Goal: Task Accomplishment & Management: Complete application form

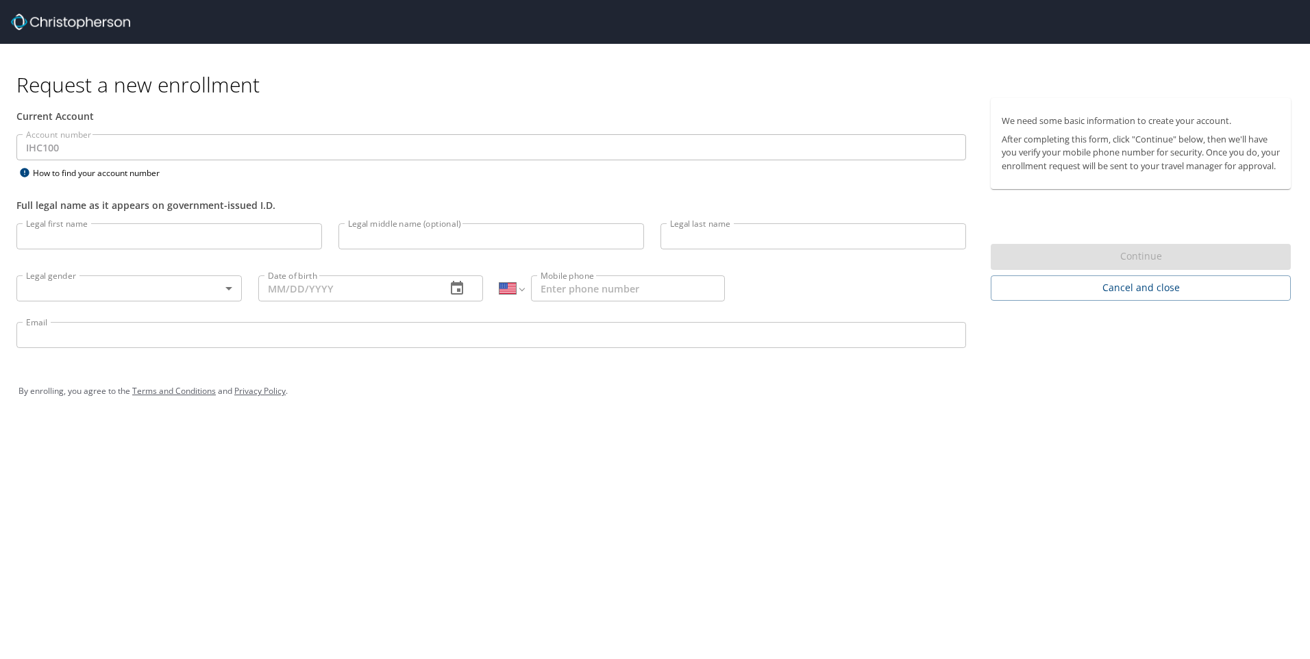
select select "US"
click at [126, 235] on input "Legal first name" at bounding box center [169, 236] width 306 height 26
type input "[PERSON_NAME]"
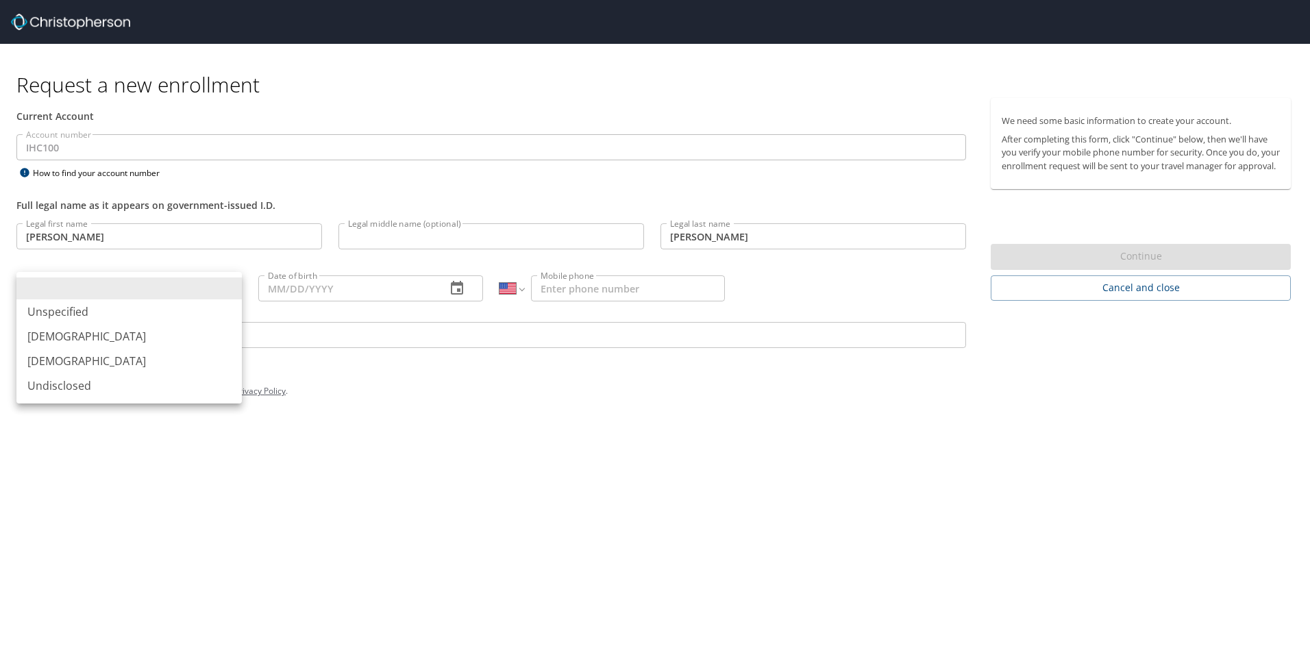
click at [219, 290] on body "Request a new enrollment Current Account Account number IHC100 Account number H…" at bounding box center [655, 329] width 1310 height 659
click at [141, 354] on li "[DEMOGRAPHIC_DATA]" at bounding box center [128, 361] width 225 height 25
type input "[DEMOGRAPHIC_DATA]"
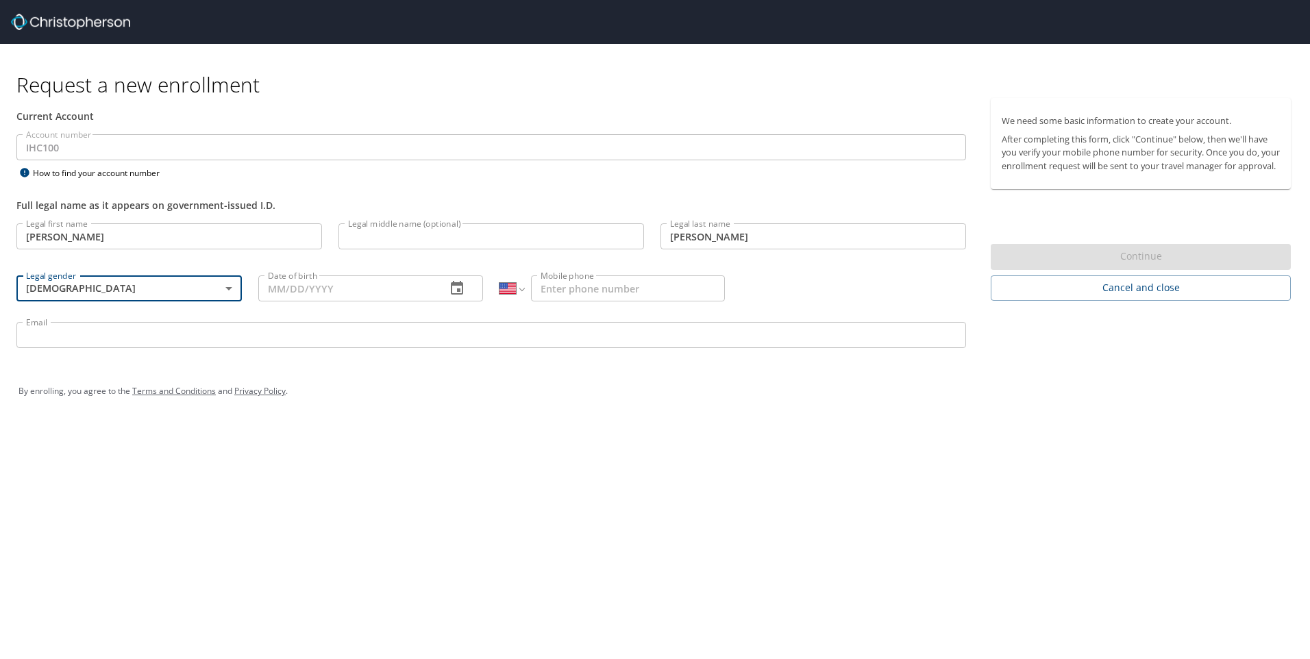
click at [262, 283] on input "Date of birth" at bounding box center [346, 288] width 177 height 26
type input "[DATE]"
click at [341, 308] on div "Date of birth [DEMOGRAPHIC_DATA] Date of birth" at bounding box center [371, 288] width 242 height 52
click at [617, 288] on input "Mobile phone" at bounding box center [628, 288] width 194 height 26
type input "[PHONE_NUMBER]"
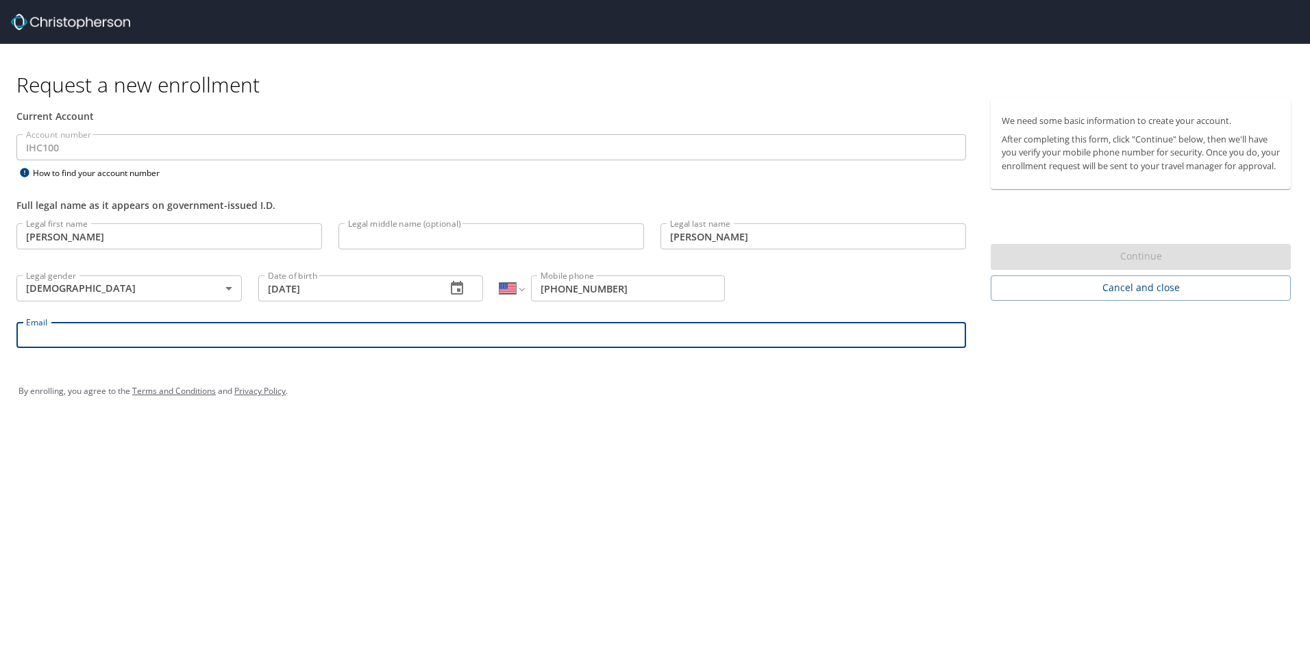
click at [294, 332] on input "Email" at bounding box center [491, 335] width 950 height 26
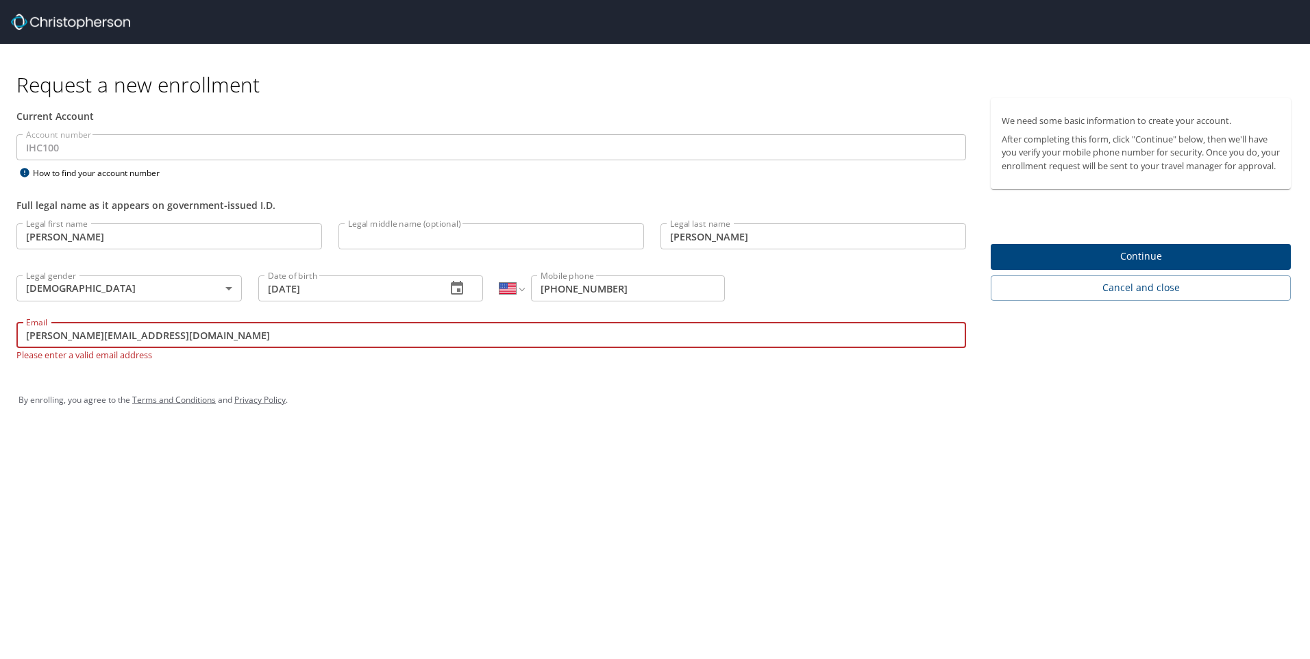
type input "[PERSON_NAME][EMAIL_ADDRESS][DOMAIN_NAME]"
click at [299, 373] on div "By enrolling, you agree to the Terms and Conditions and Privacy Policy ." at bounding box center [655, 400] width 1294 height 62
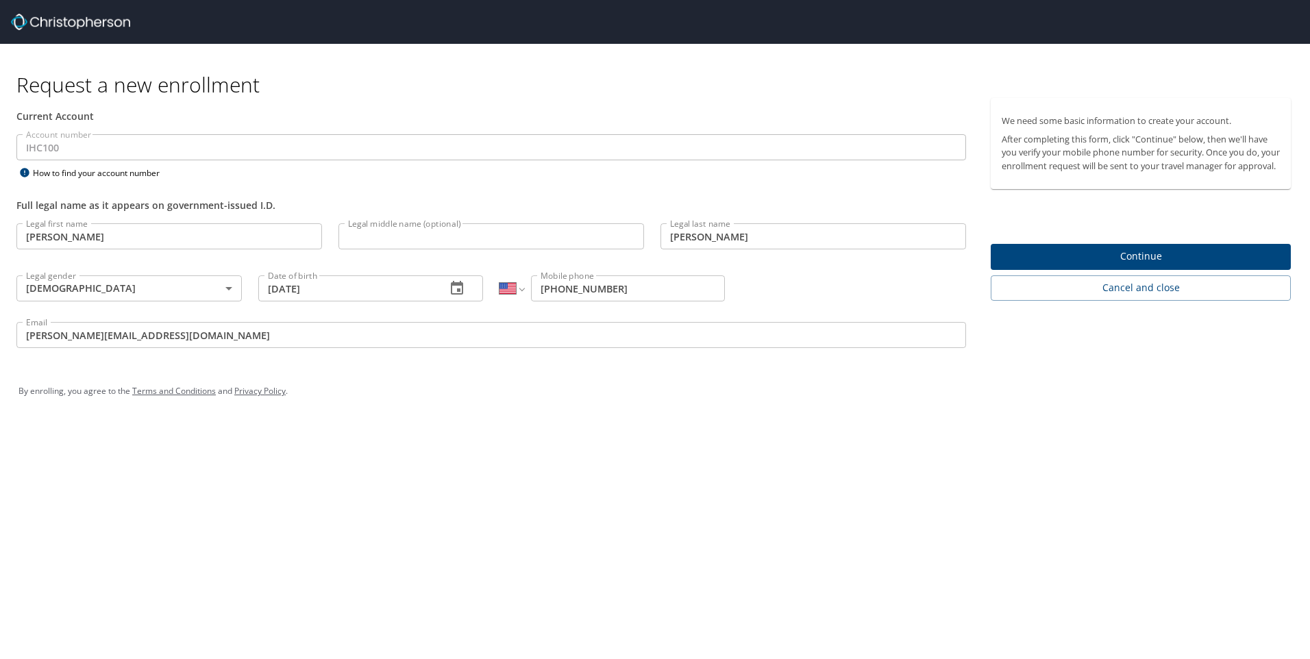
click at [1150, 265] on span "Continue" at bounding box center [1141, 256] width 278 height 17
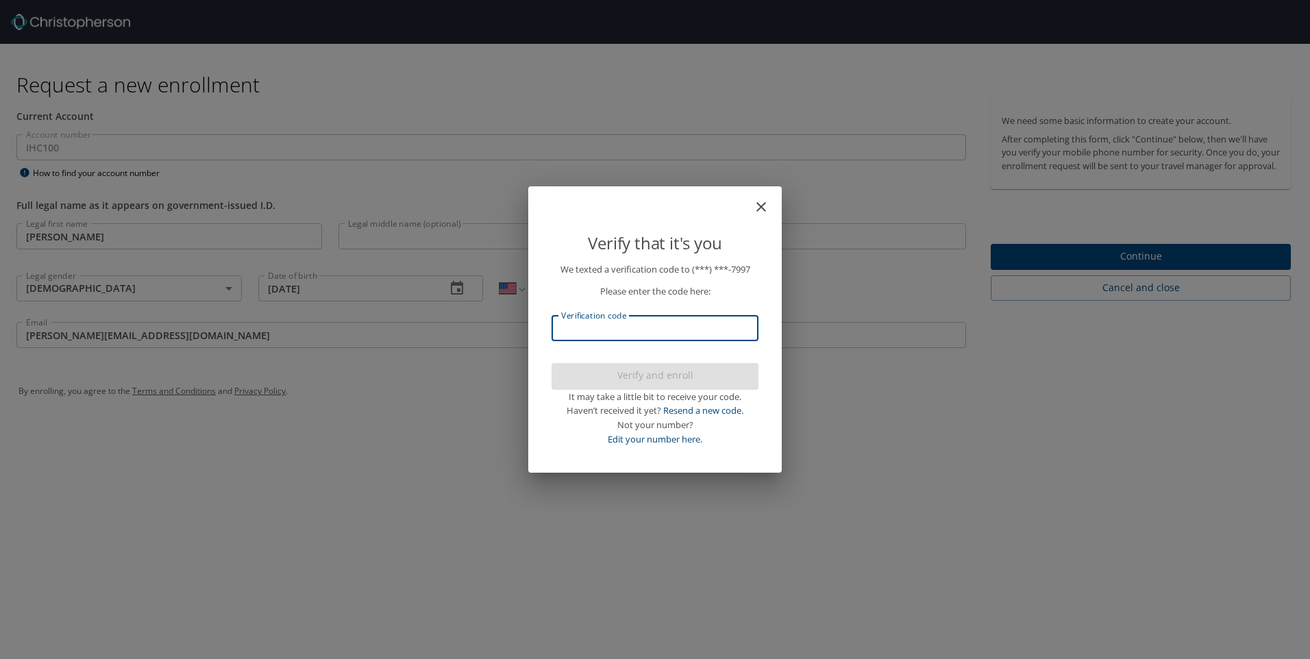
click at [728, 334] on input "Verification code" at bounding box center [655, 328] width 207 height 26
type input "378374"
click at [682, 375] on span "Verify and enroll" at bounding box center [655, 375] width 185 height 17
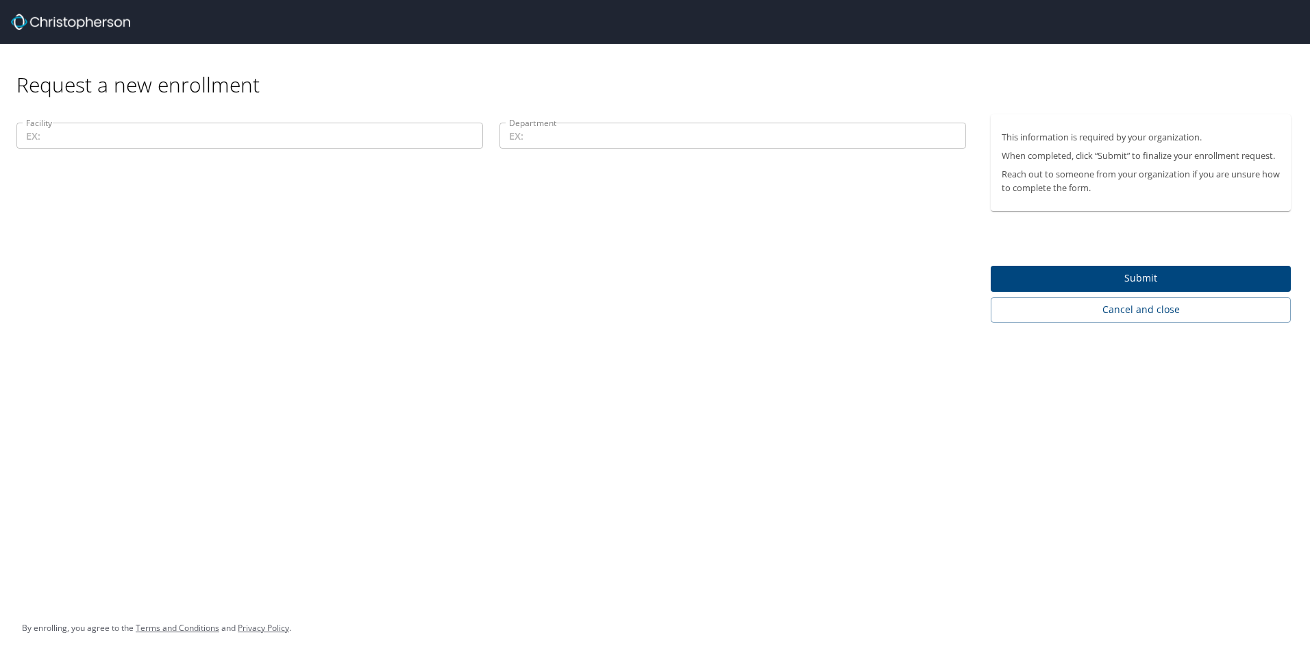
click at [280, 136] on input "Facility" at bounding box center [249, 136] width 467 height 26
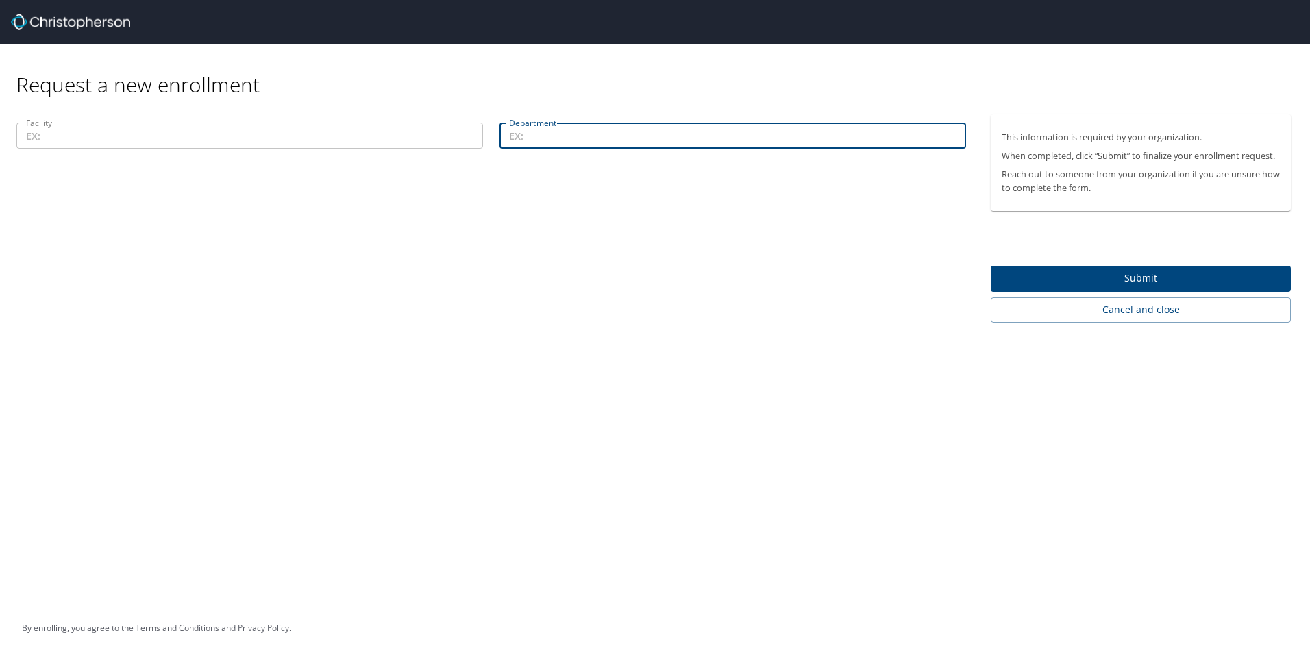
click at [564, 130] on input "Department" at bounding box center [733, 136] width 467 height 26
type input "Flight and Ambulance Service Team"
click at [1055, 271] on span "Submit" at bounding box center [1141, 278] width 278 height 17
